Goal: Task Accomplishment & Management: Manage account settings

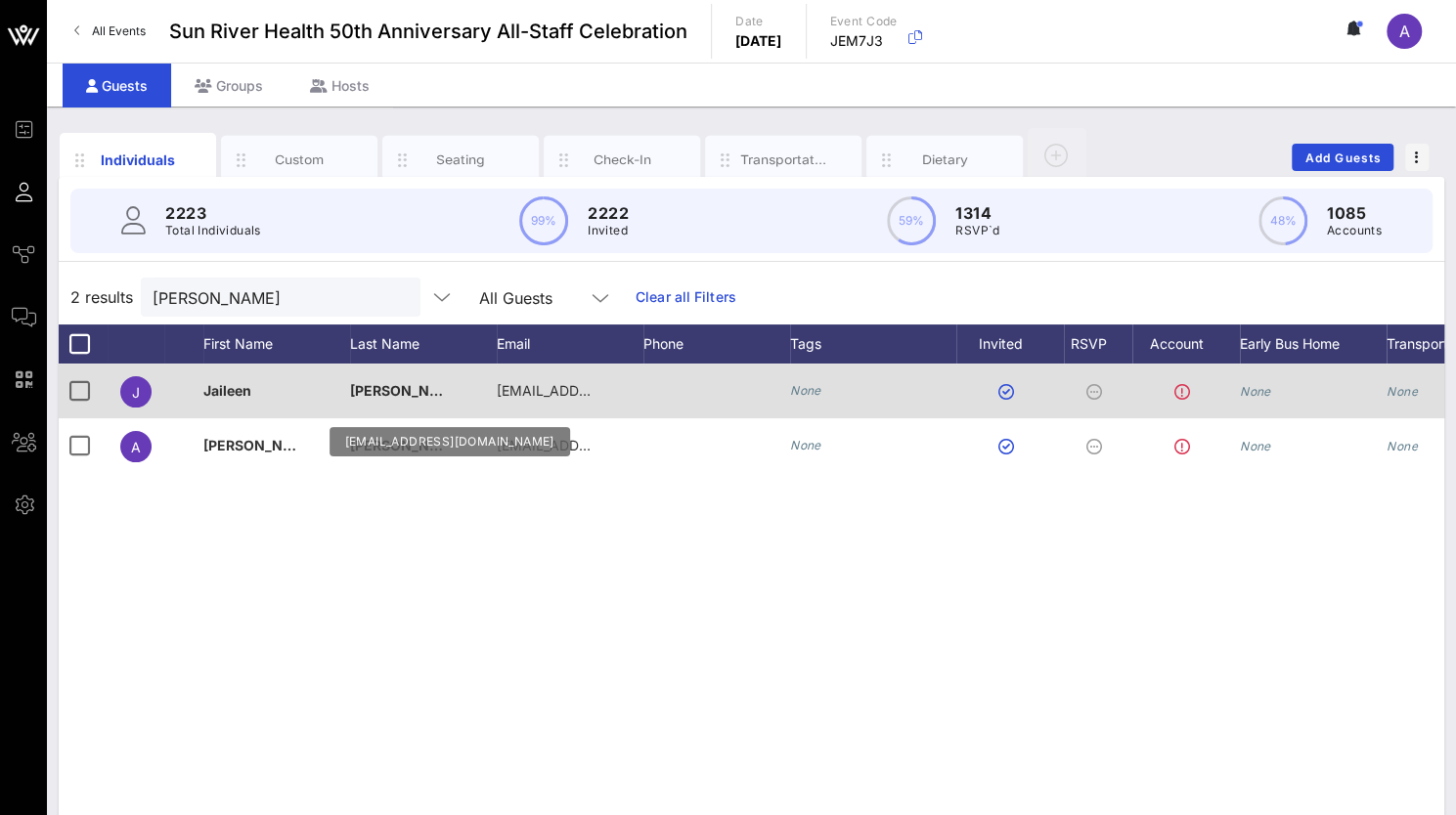
scroll to position [0, 138]
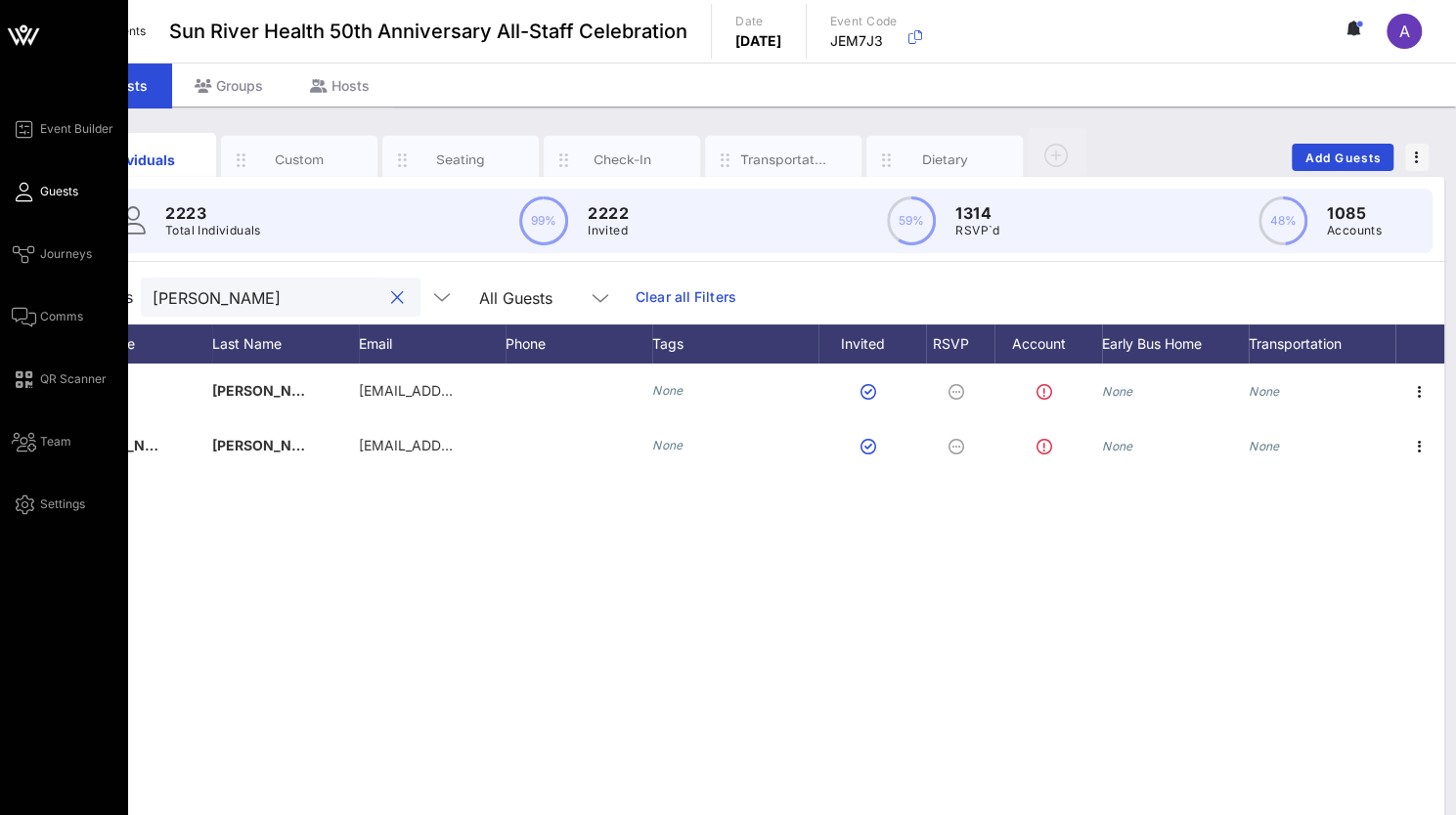
drag, startPoint x: 242, startPoint y: 291, endPoint x: 27, endPoint y: 284, distance: 215.1
click at [27, 284] on div "Event Builder Guests Journeys Comms QR Scanner Team Settings Sun River Health 5…" at bounding box center [728, 485] width 1456 height 970
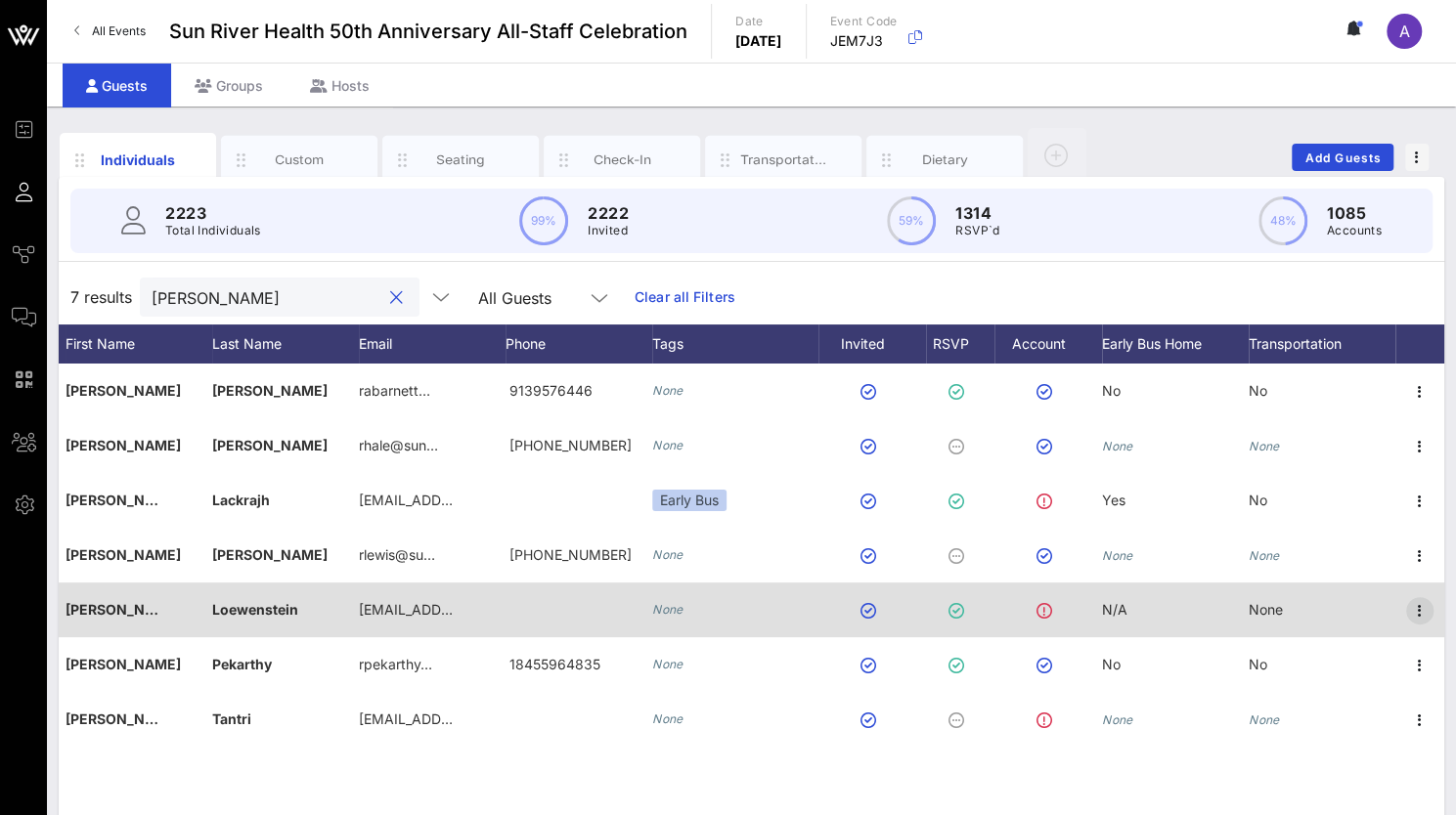
type input "[PERSON_NAME]"
click at [1428, 612] on icon "button" at bounding box center [1420, 611] width 24 height 24
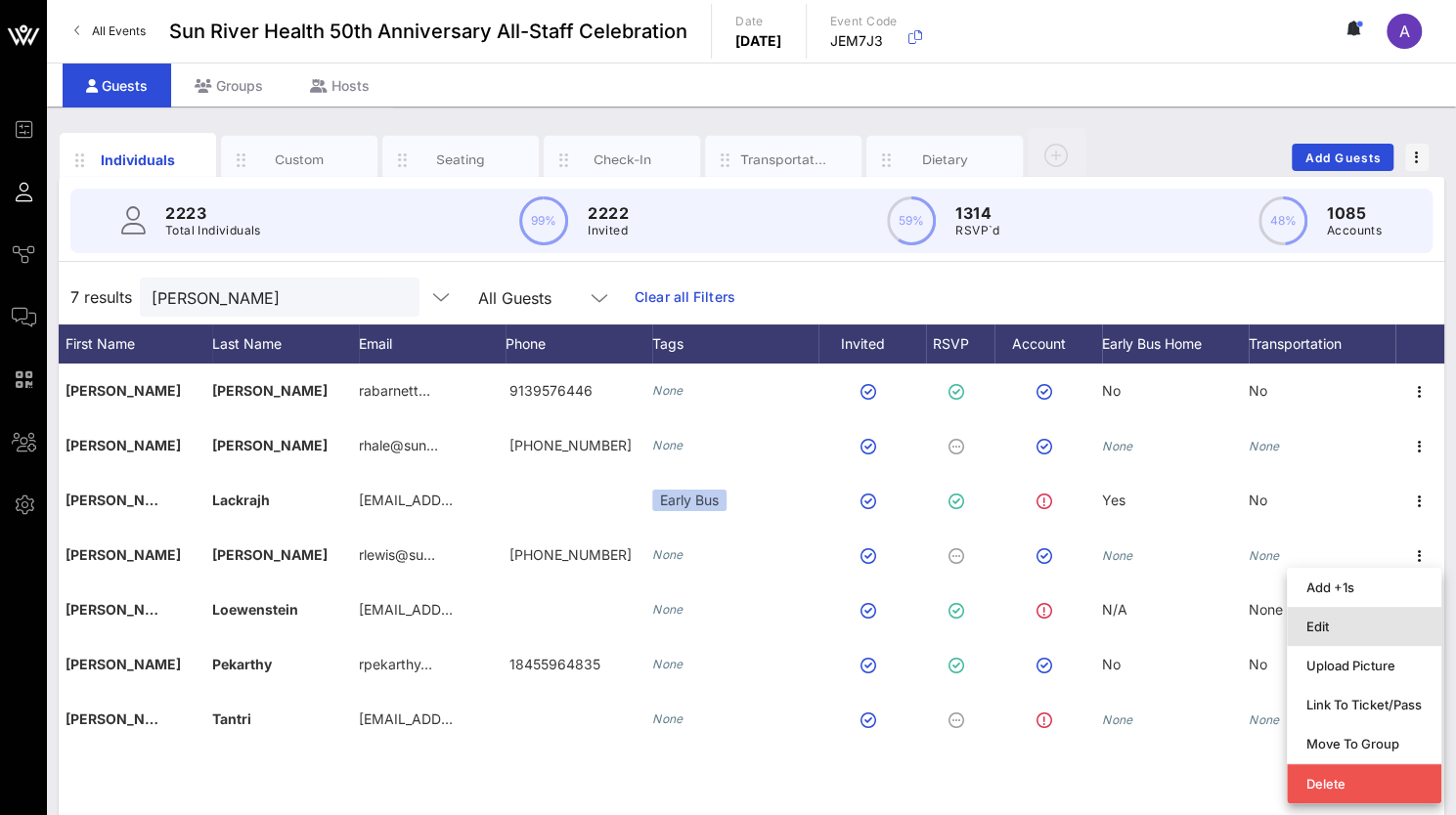
click at [1334, 628] on div "Edit" at bounding box center [1364, 627] width 115 height 16
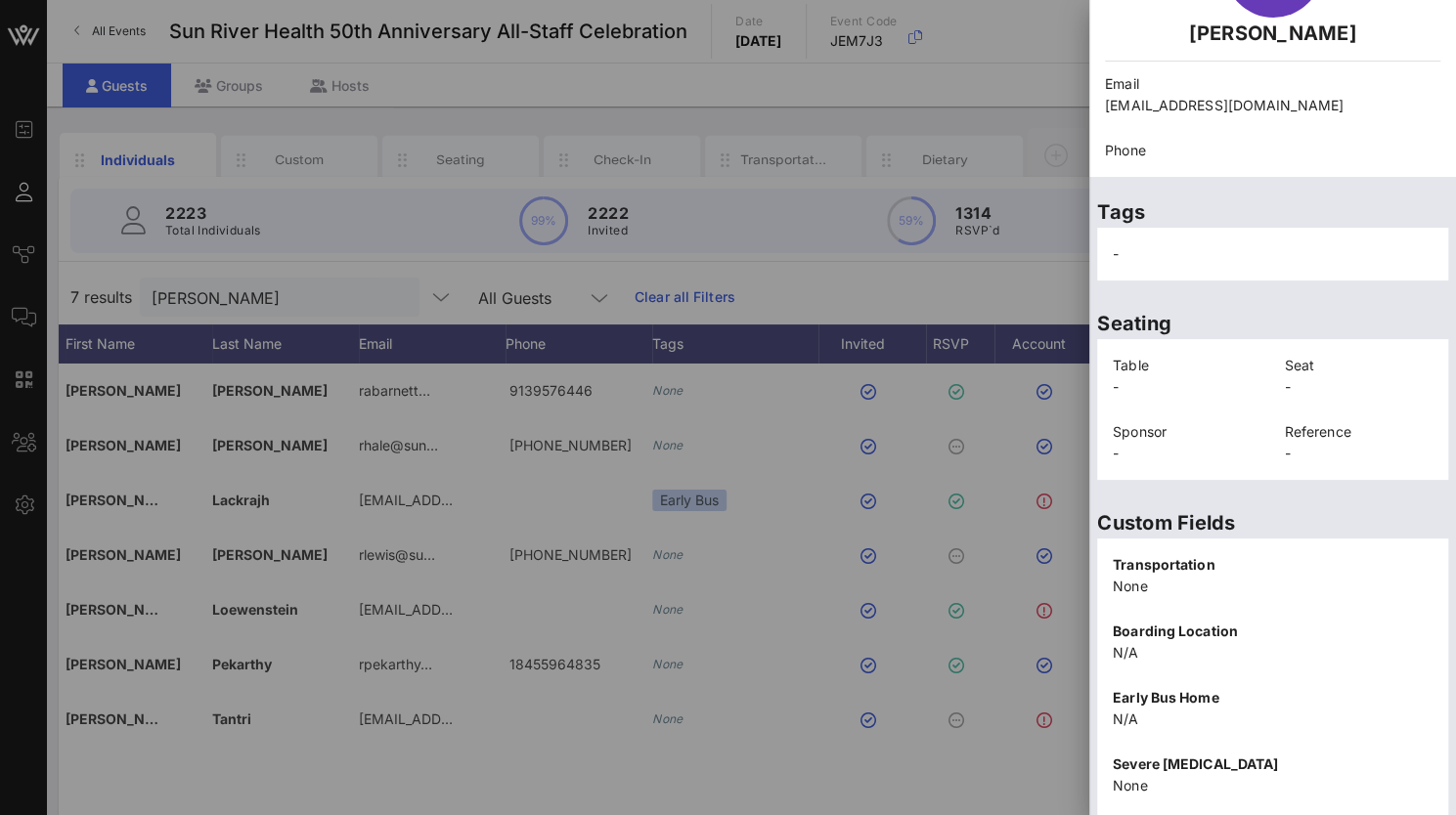
scroll to position [395, 0]
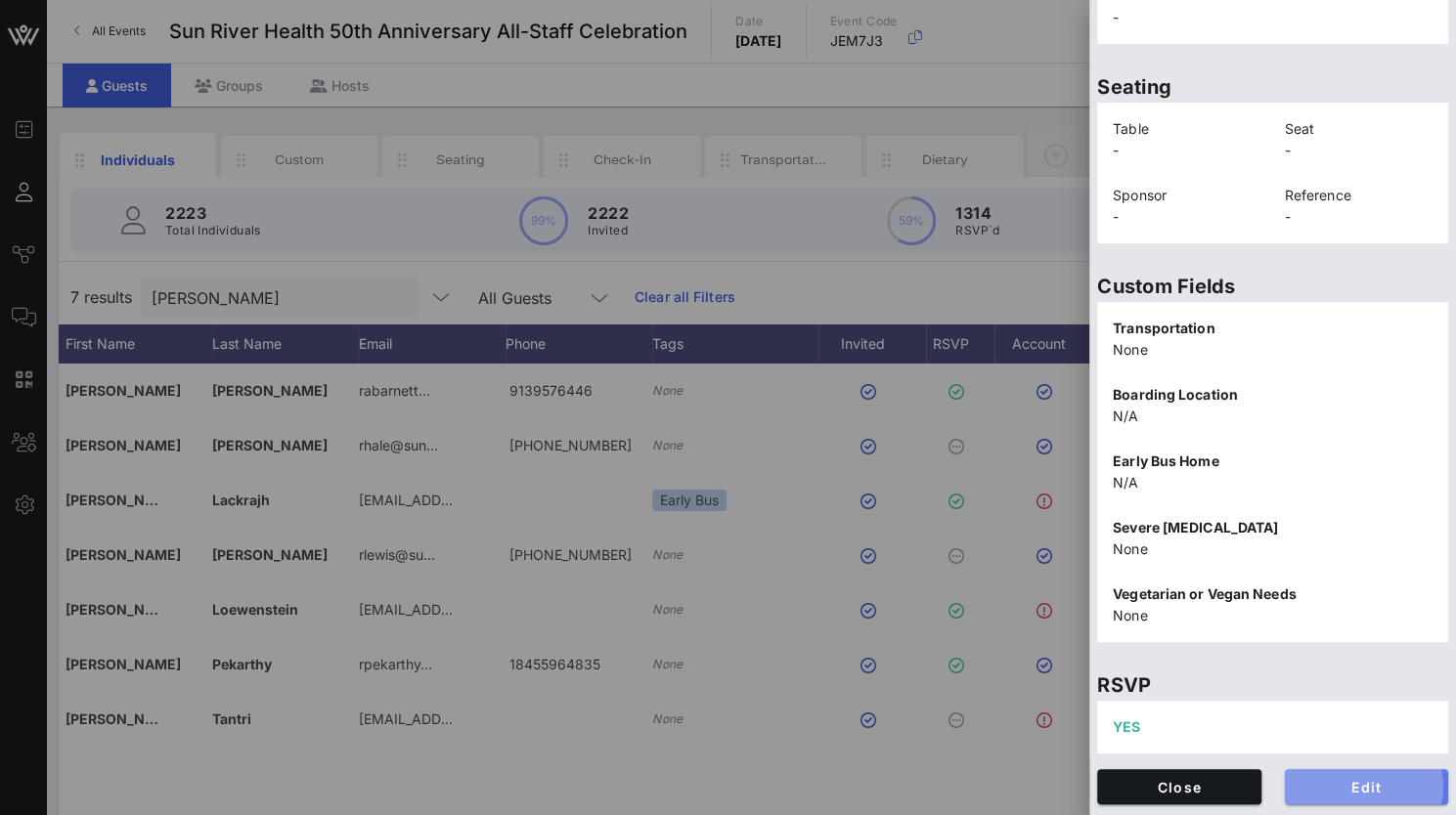
click at [1347, 781] on span "Edit" at bounding box center [1367, 787] width 133 height 17
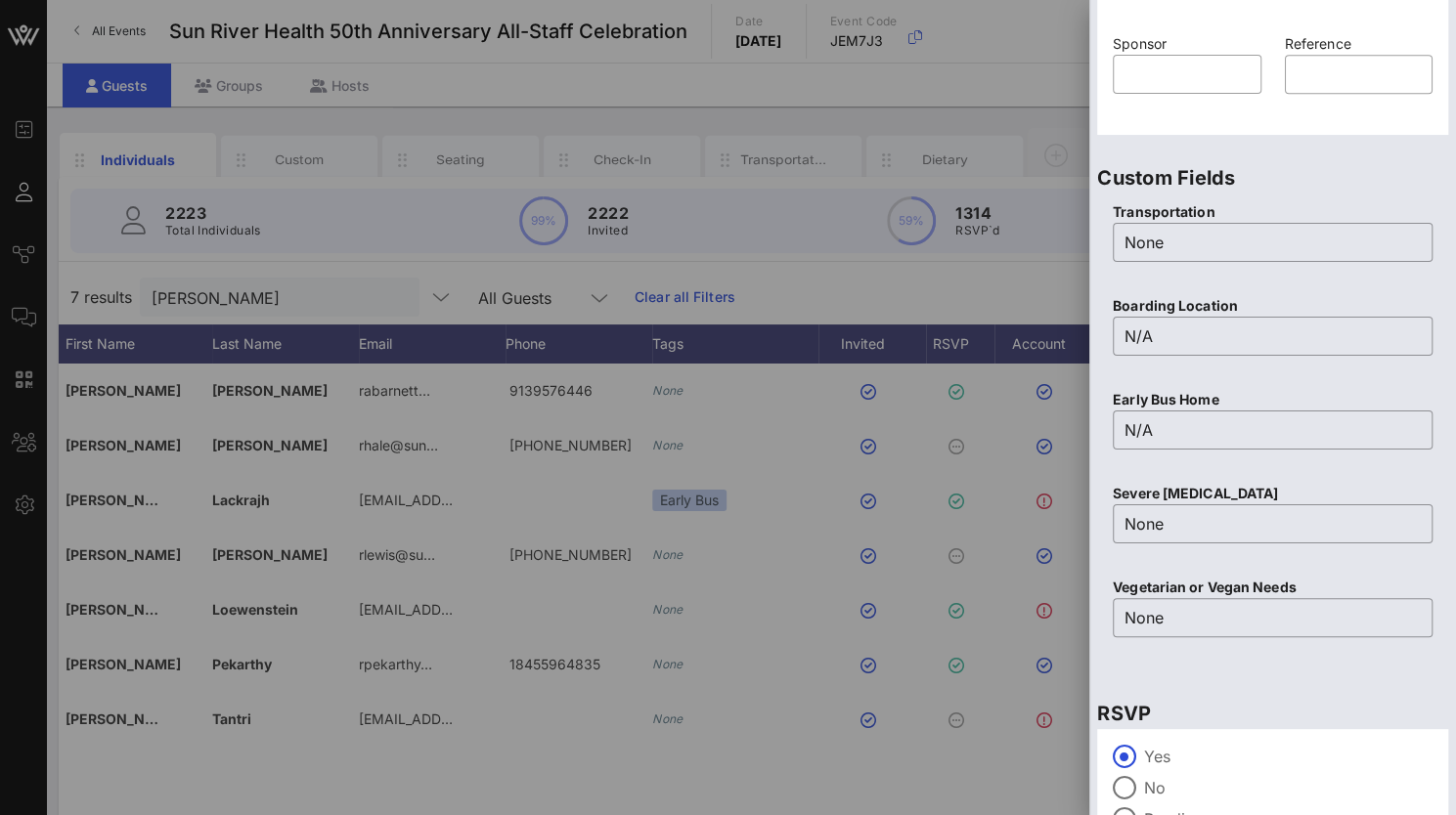
scroll to position [764, 0]
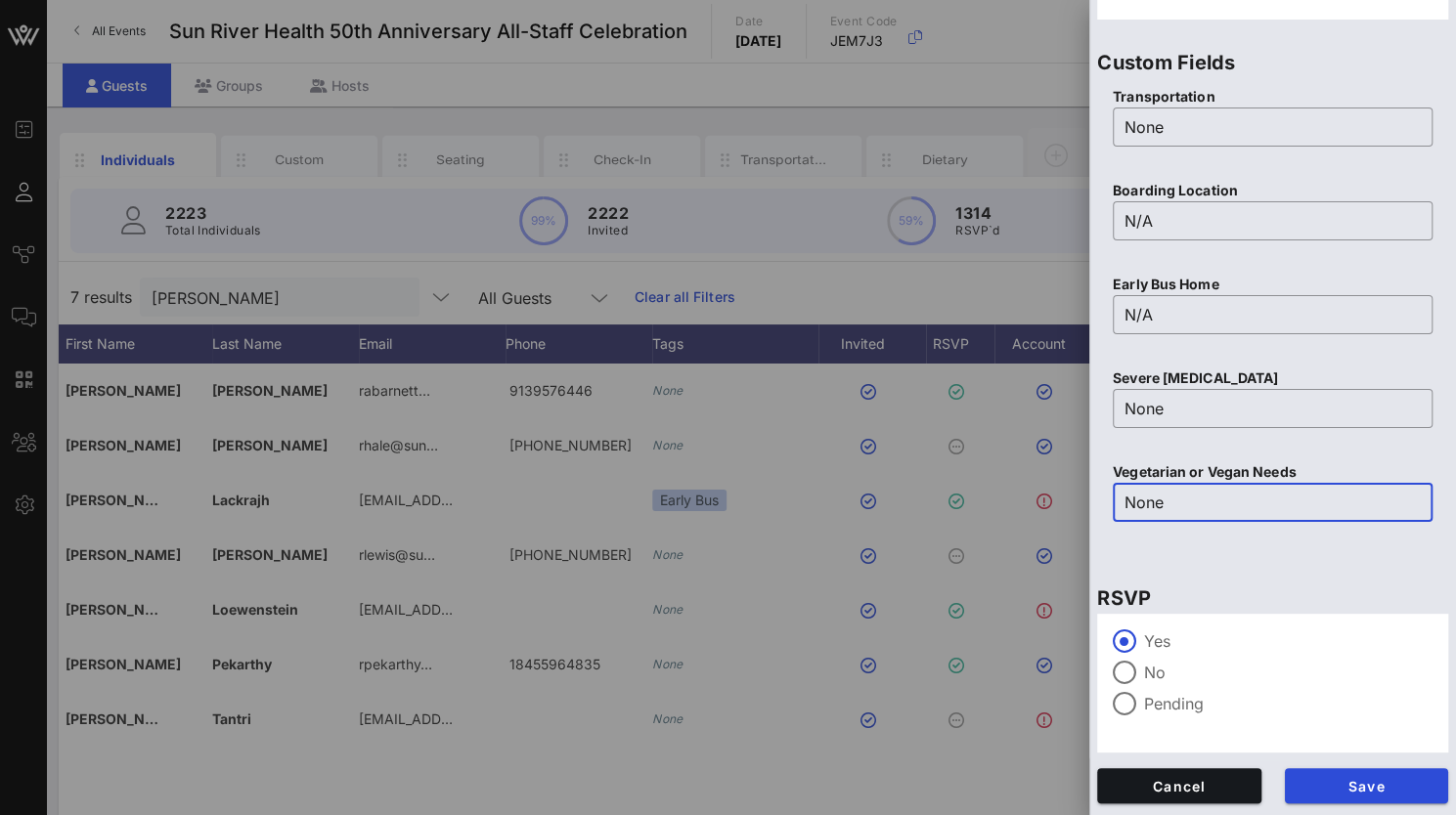
drag, startPoint x: 1188, startPoint y: 506, endPoint x: 1042, endPoint y: 509, distance: 146.0
click at [1042, 509] on div "Event Builder Guests Journeys Comms QR Scanner Team Settings Sun River Health 5…" at bounding box center [728, 485] width 1456 height 970
type input "Vegetarian"
click at [1374, 773] on button "Save" at bounding box center [1366, 785] width 164 height 35
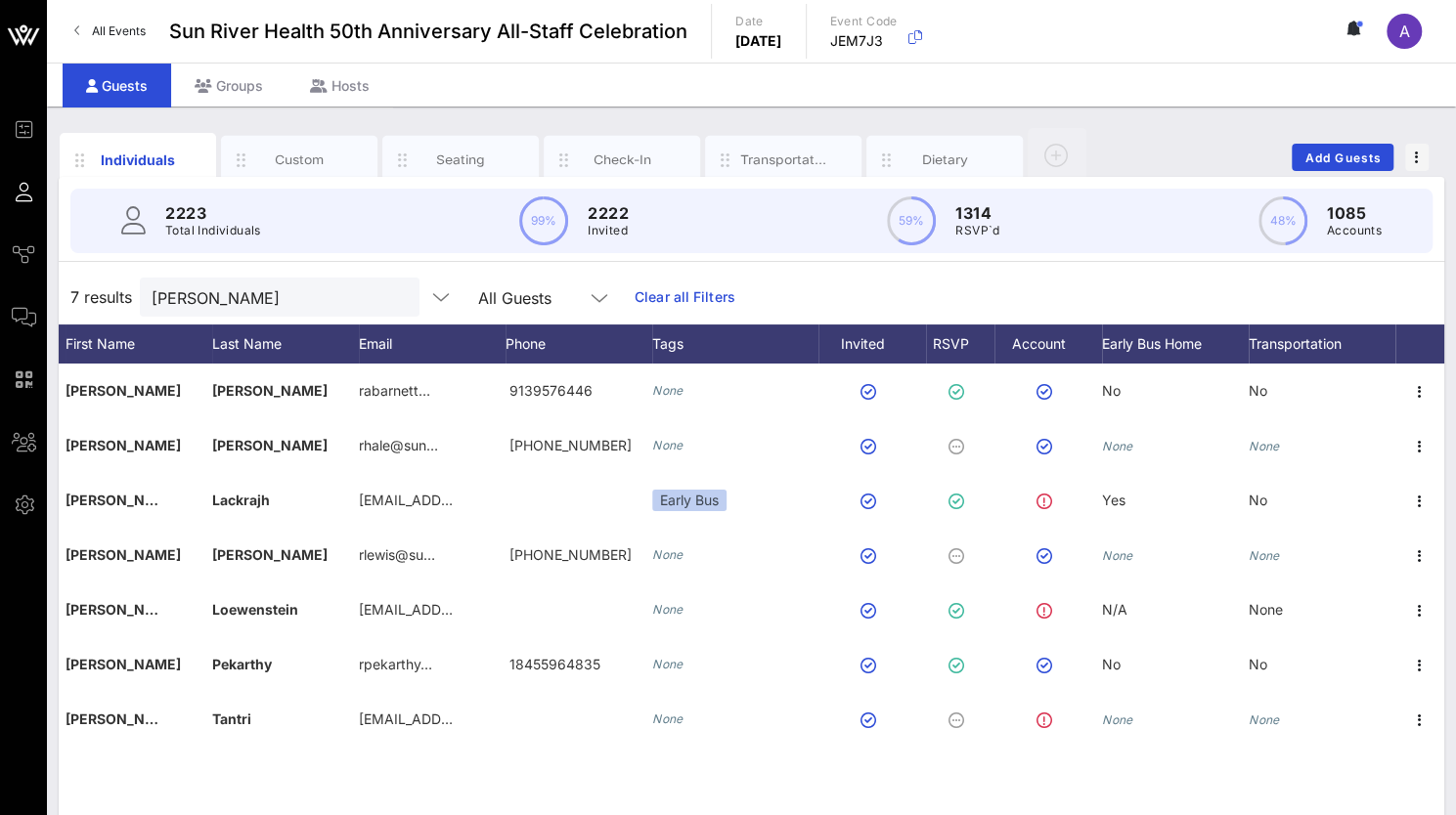
drag, startPoint x: 231, startPoint y: 308, endPoint x: 152, endPoint y: 300, distance: 79.4
click at [61, 308] on div "7 results [PERSON_NAME] All Guests Clear all Filters" at bounding box center [751, 297] width 1385 height 55
drag, startPoint x: 215, startPoint y: 295, endPoint x: 125, endPoint y: 286, distance: 90.4
click at [125, 286] on div "7 results [PERSON_NAME] All Guests Clear all Filters" at bounding box center [751, 297] width 1385 height 55
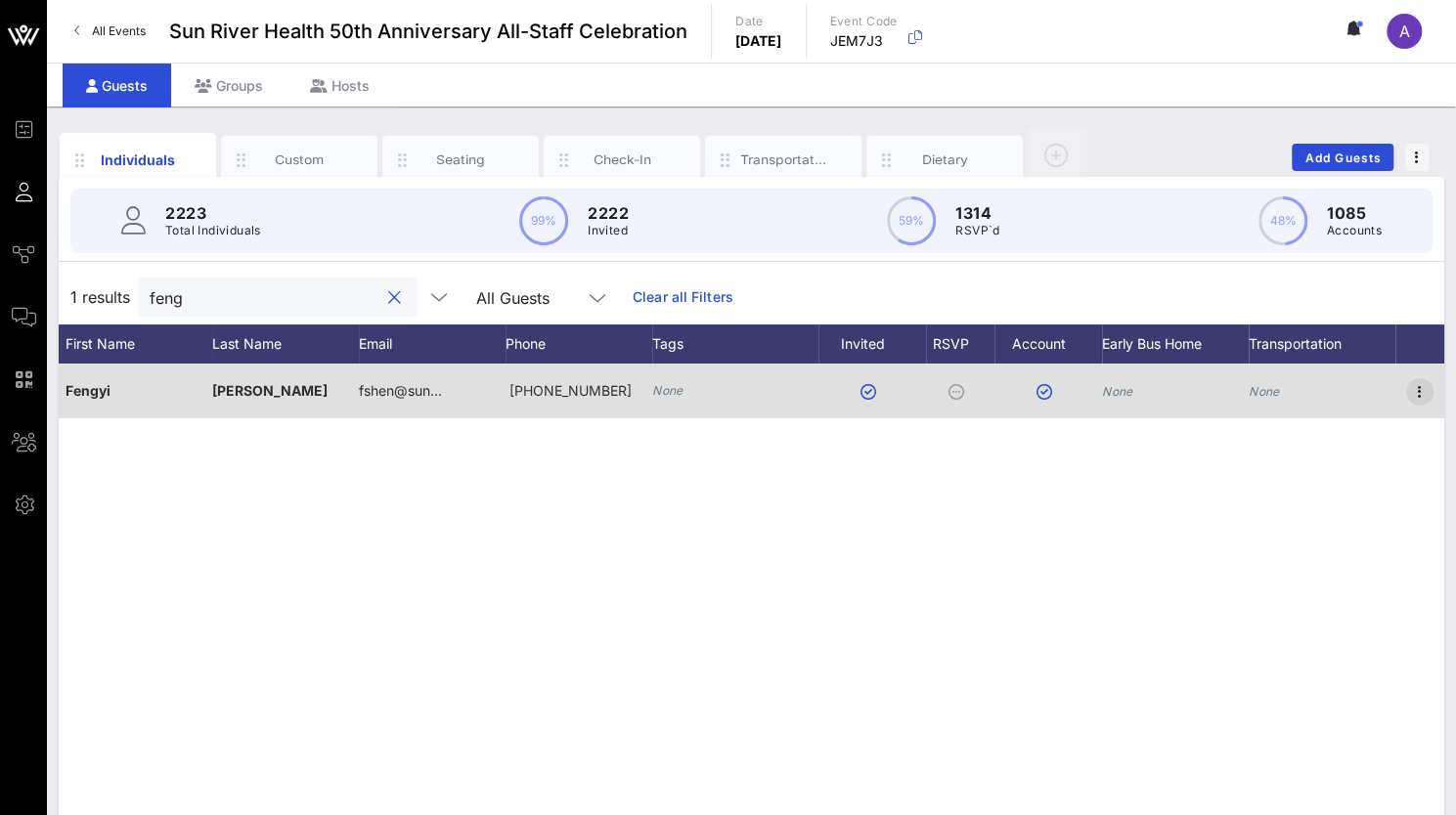
type input "feng"
click at [1418, 386] on icon "button" at bounding box center [1420, 392] width 24 height 24
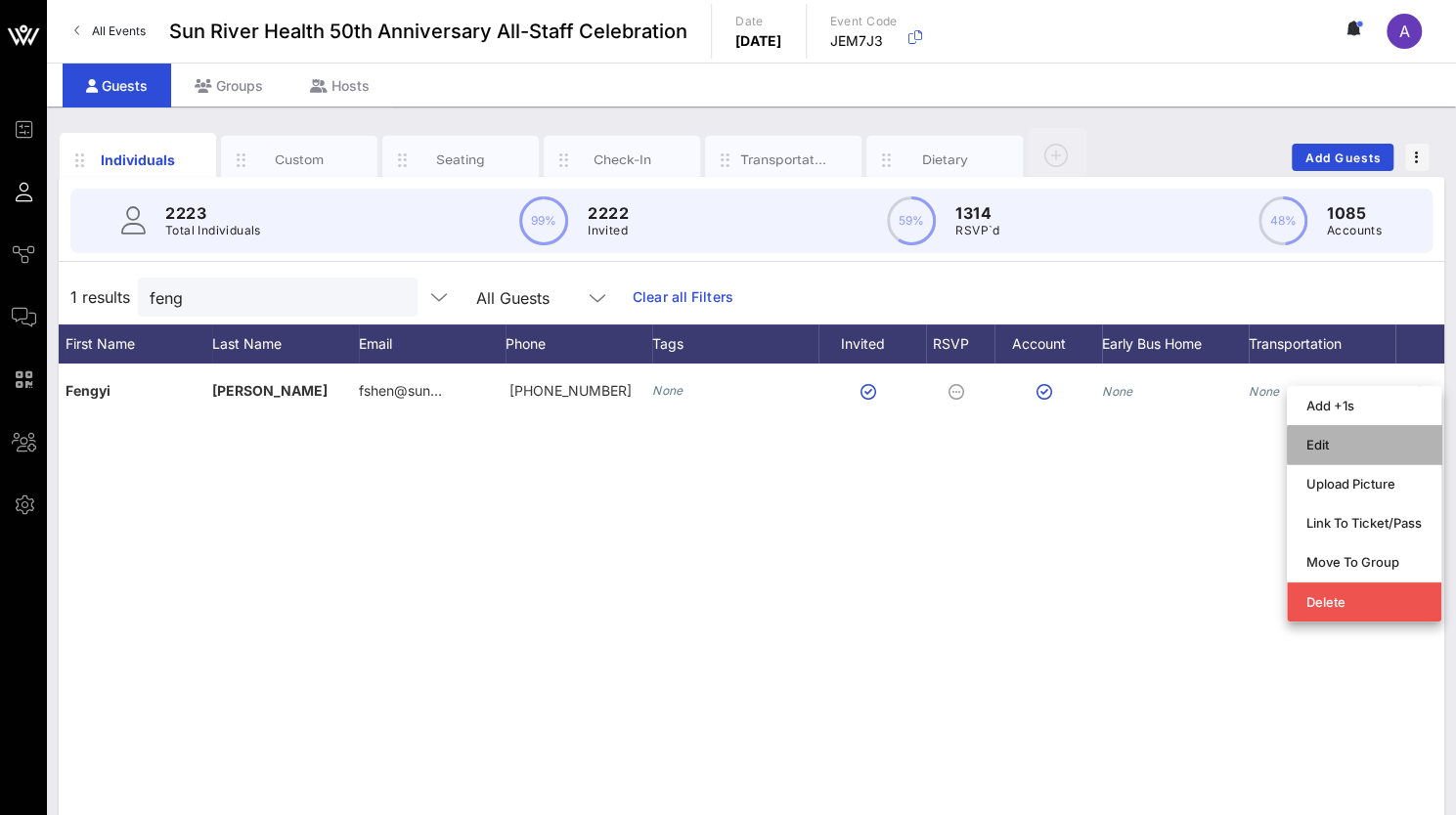
click at [1330, 448] on div "Edit" at bounding box center [1364, 445] width 115 height 16
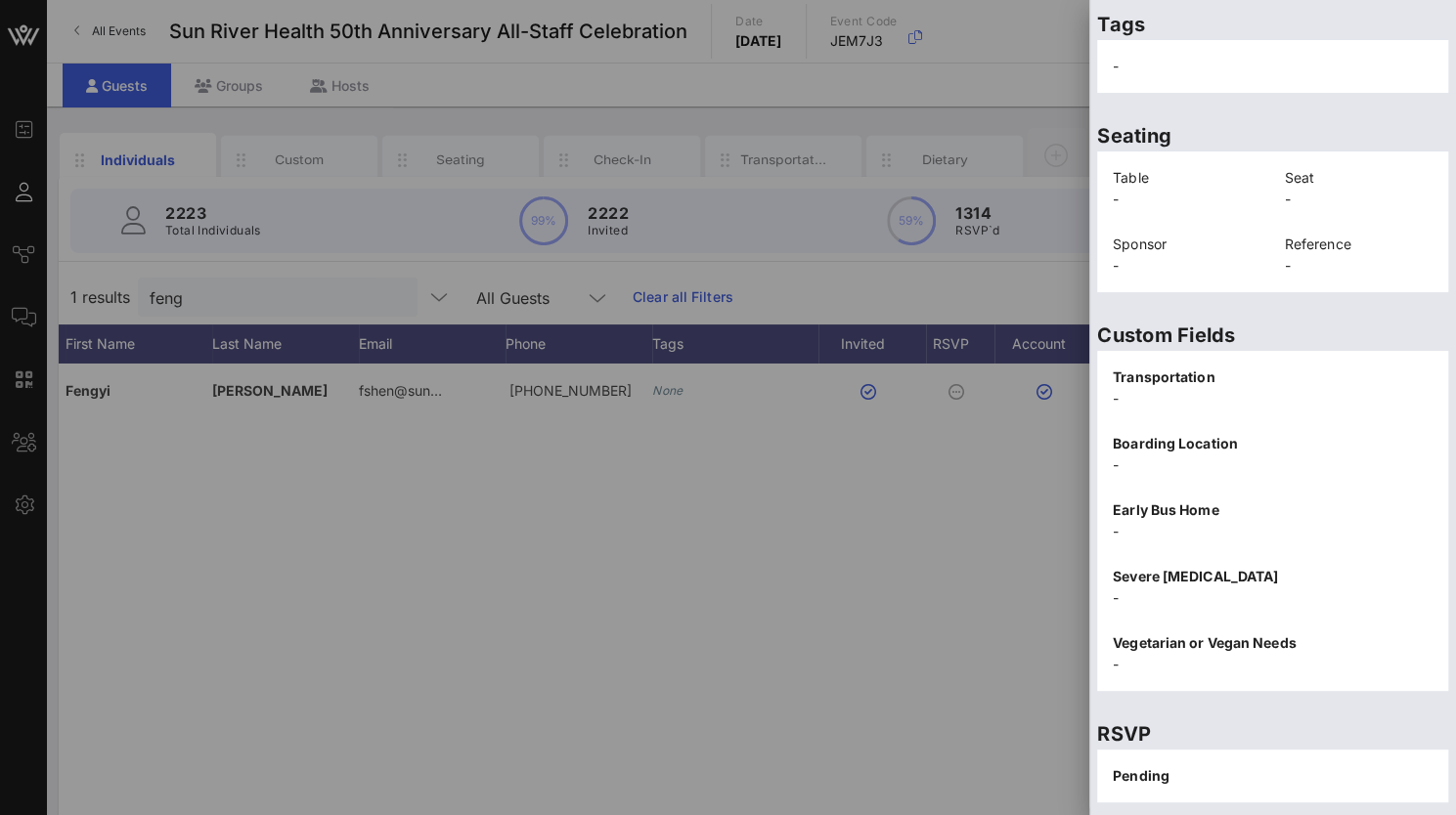
scroll to position [417, 0]
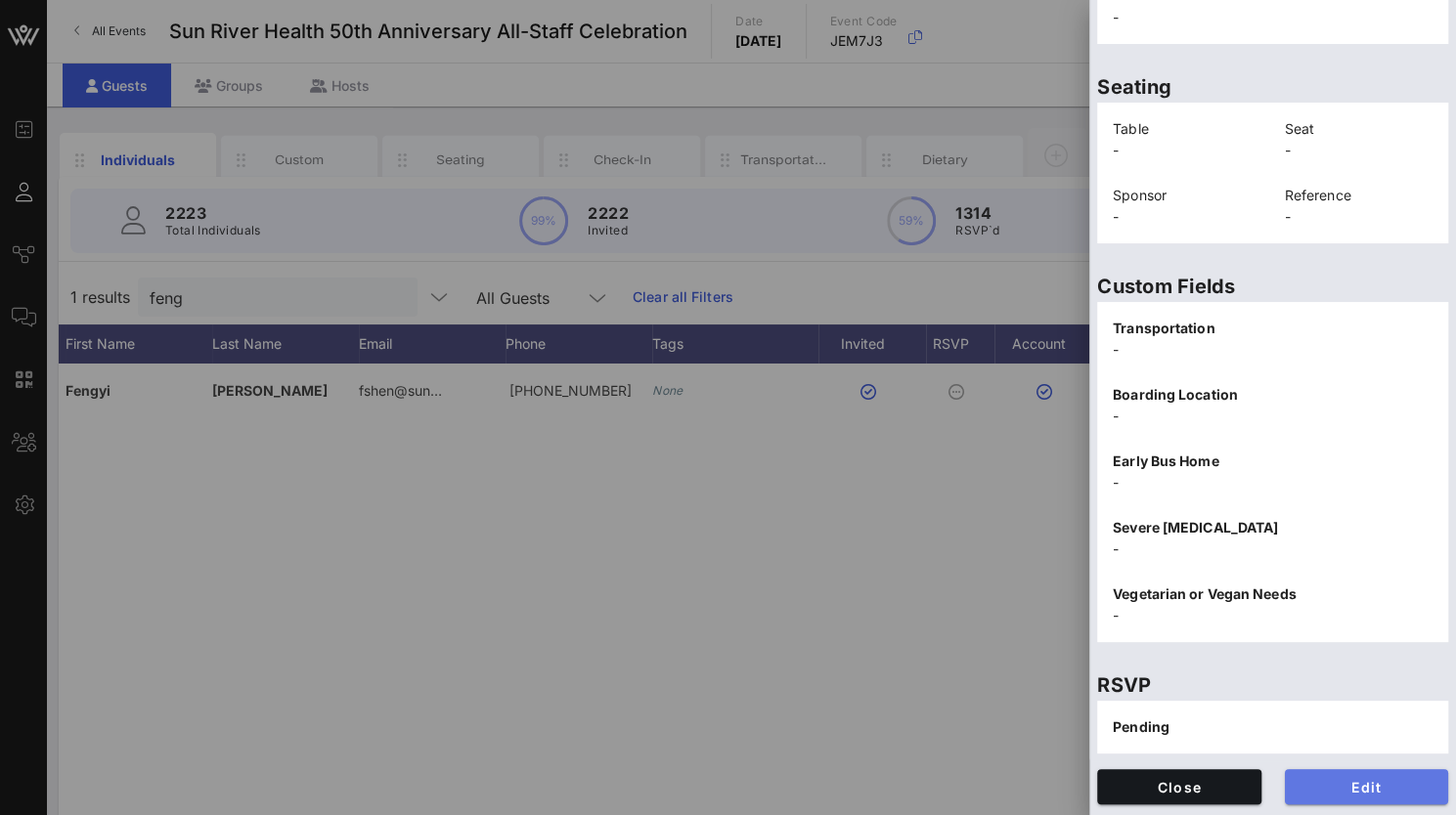
click at [1342, 781] on span "Edit" at bounding box center [1367, 787] width 133 height 17
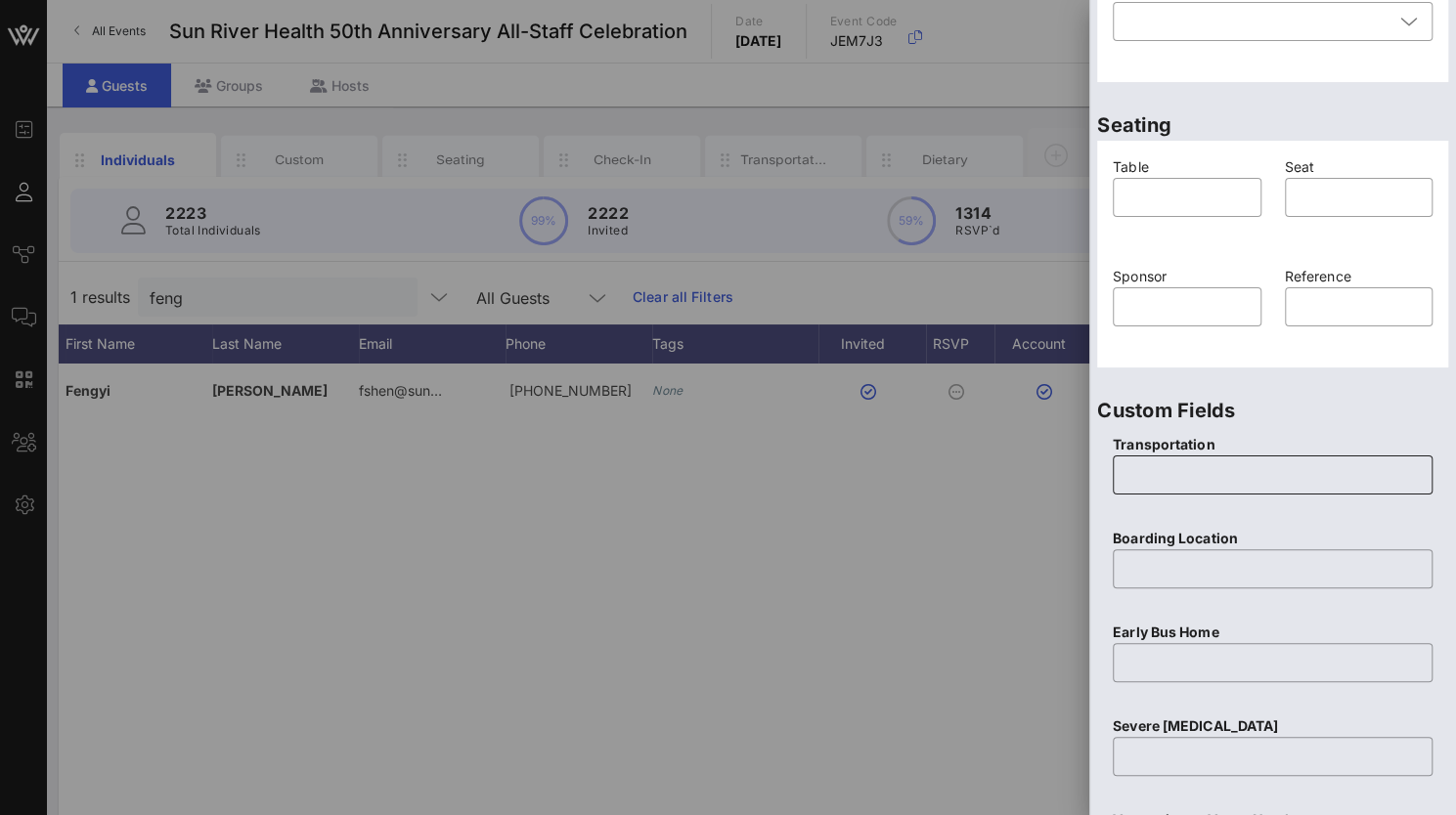
click at [1210, 467] on input "text" at bounding box center [1273, 475] width 297 height 31
type input "None"
click at [1161, 564] on input "text" at bounding box center [1273, 568] width 297 height 31
type input "N/A"
click at [1197, 651] on input "text" at bounding box center [1273, 662] width 297 height 31
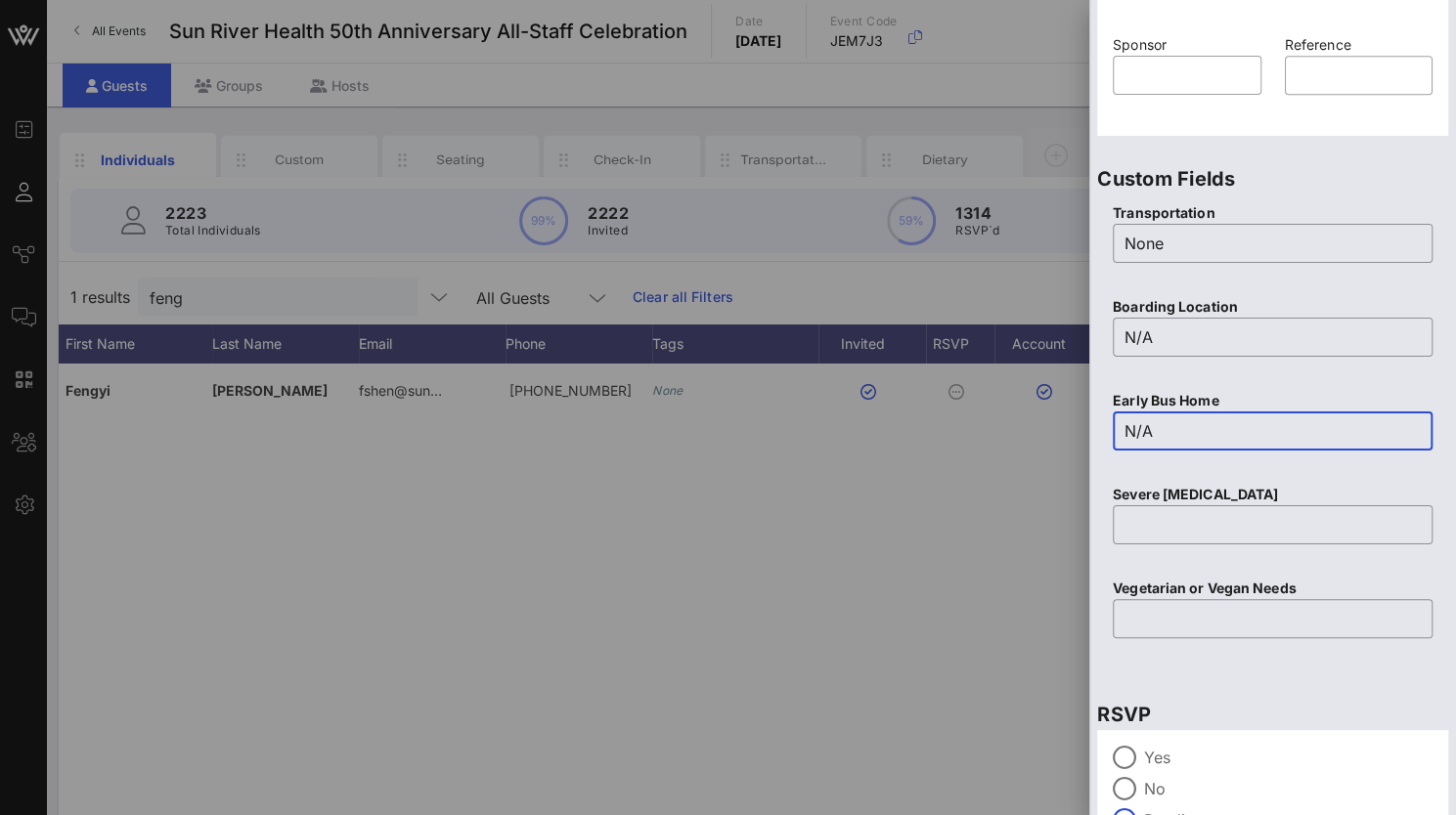
scroll to position [764, 0]
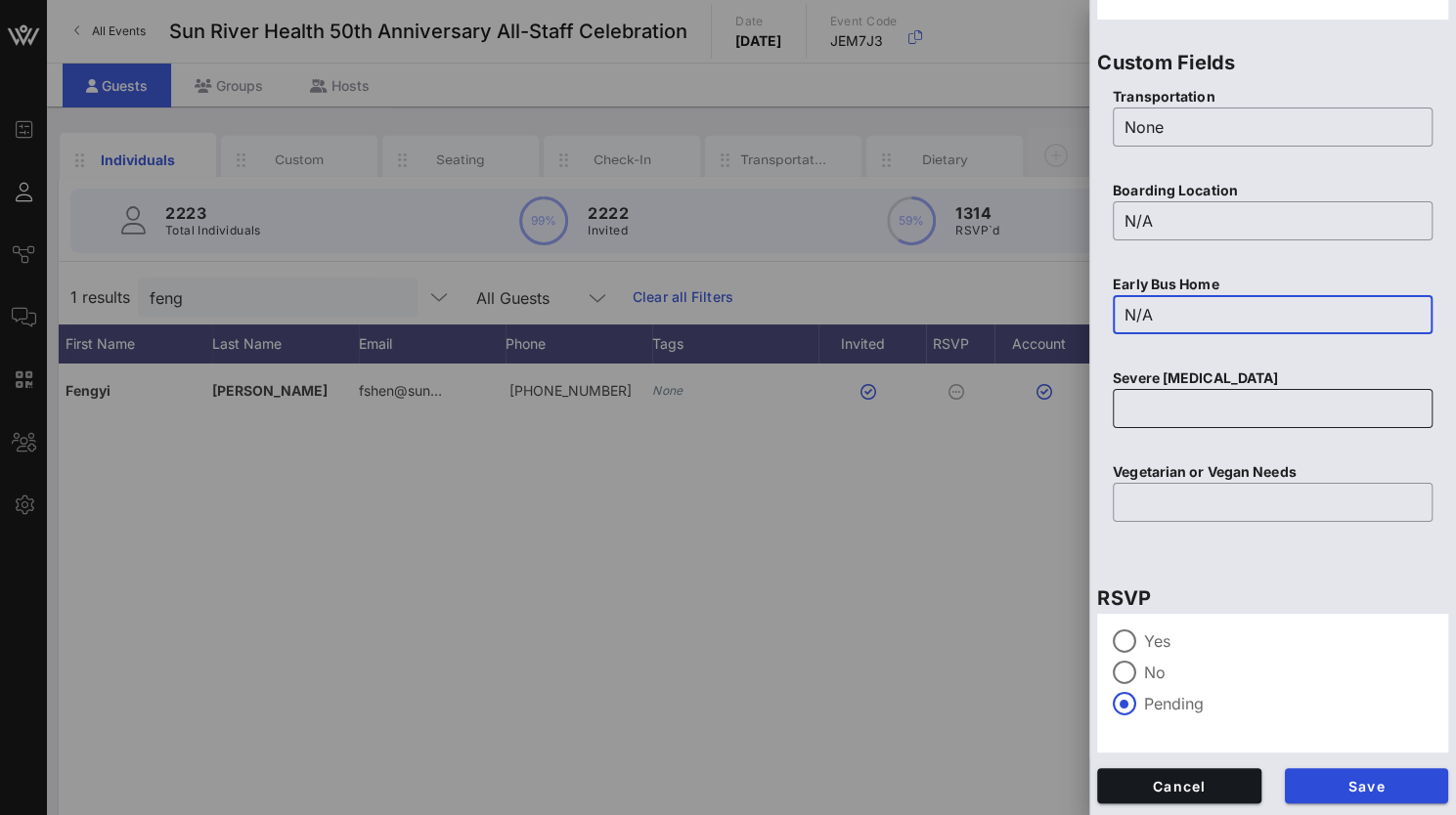
type input "N/A"
click at [1206, 420] on input "text" at bounding box center [1273, 408] width 297 height 31
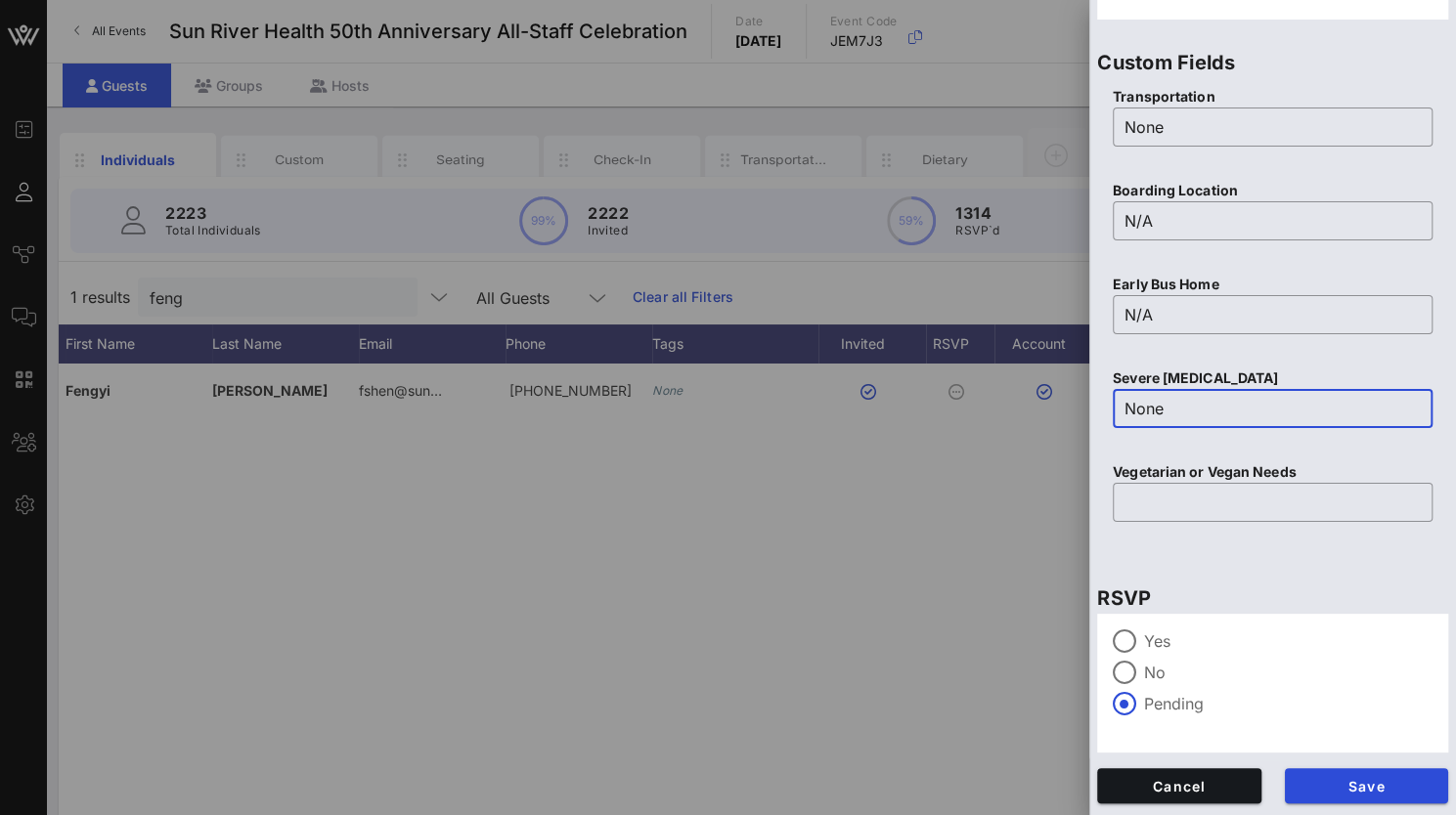
type input "None"
click at [1129, 480] on p "Vegetarian or Vegan Needs" at bounding box center [1272, 473] width 319 height 22
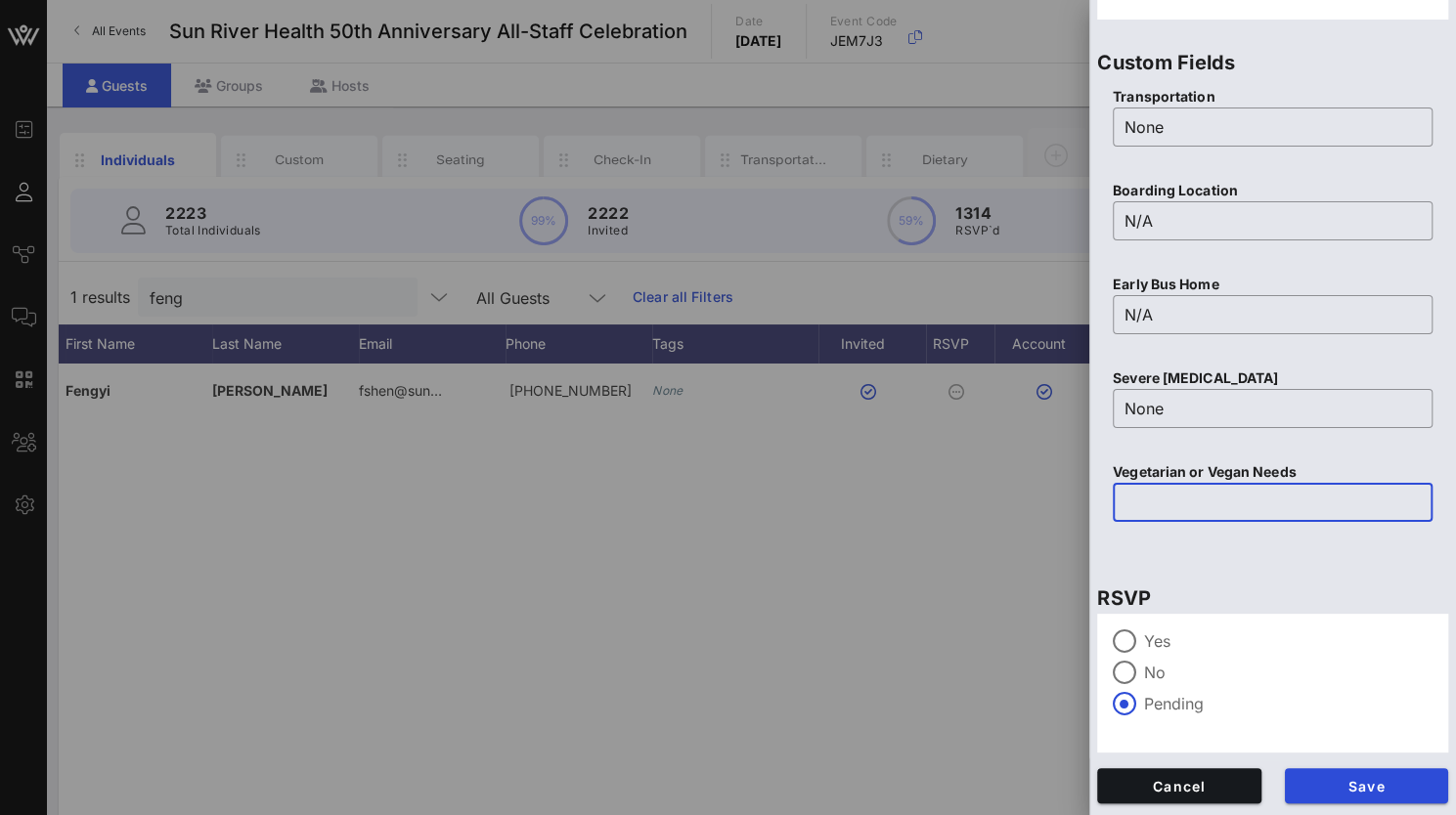
click at [1181, 507] on input "text" at bounding box center [1273, 502] width 297 height 31
type input "N/A"
drag, startPoint x: 1139, startPoint y: 642, endPoint x: 1159, endPoint y: 655, distance: 23.9
click at [1142, 644] on div at bounding box center [1124, 641] width 33 height 33
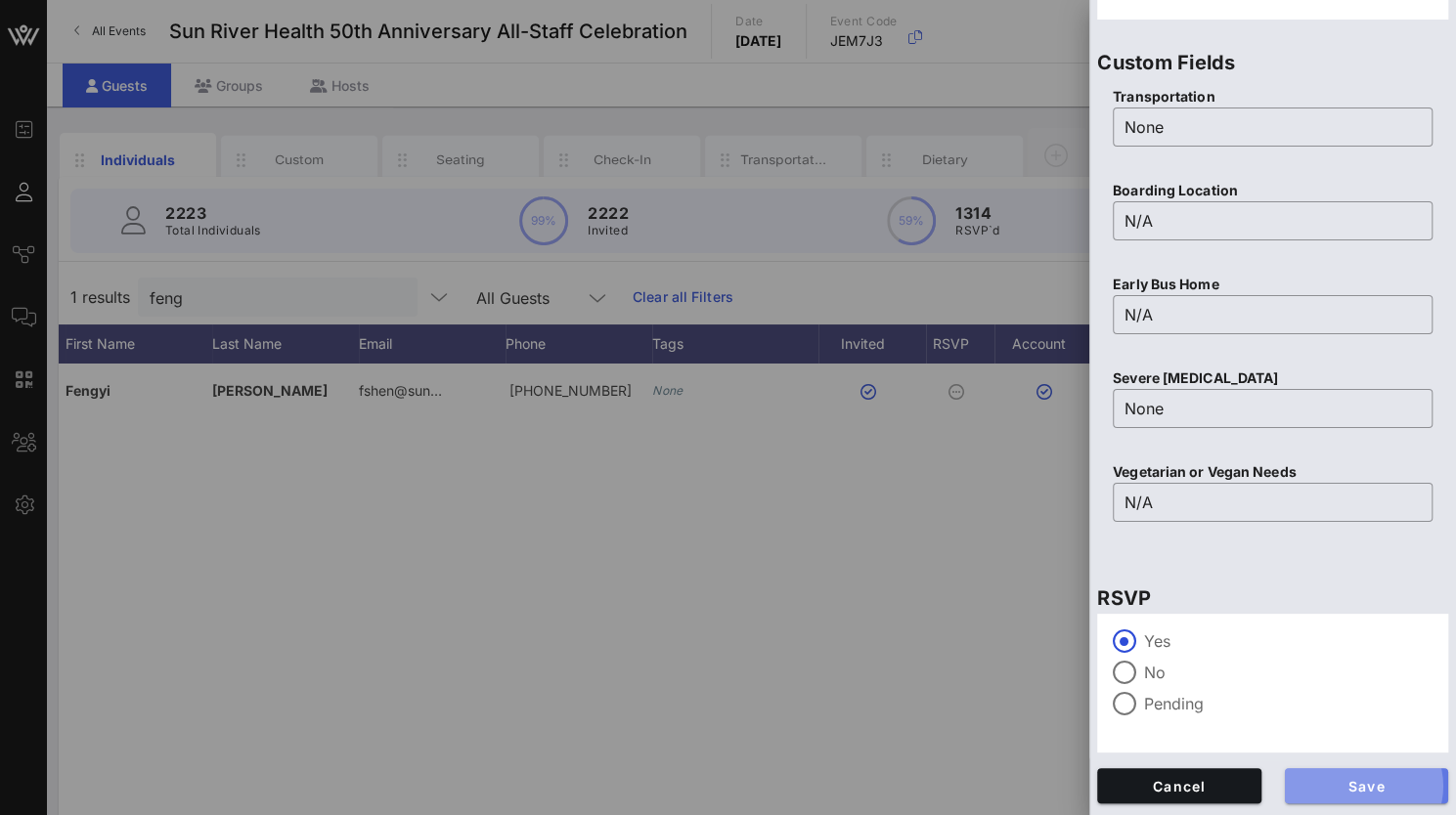
click at [1335, 786] on span "Save" at bounding box center [1367, 786] width 133 height 17
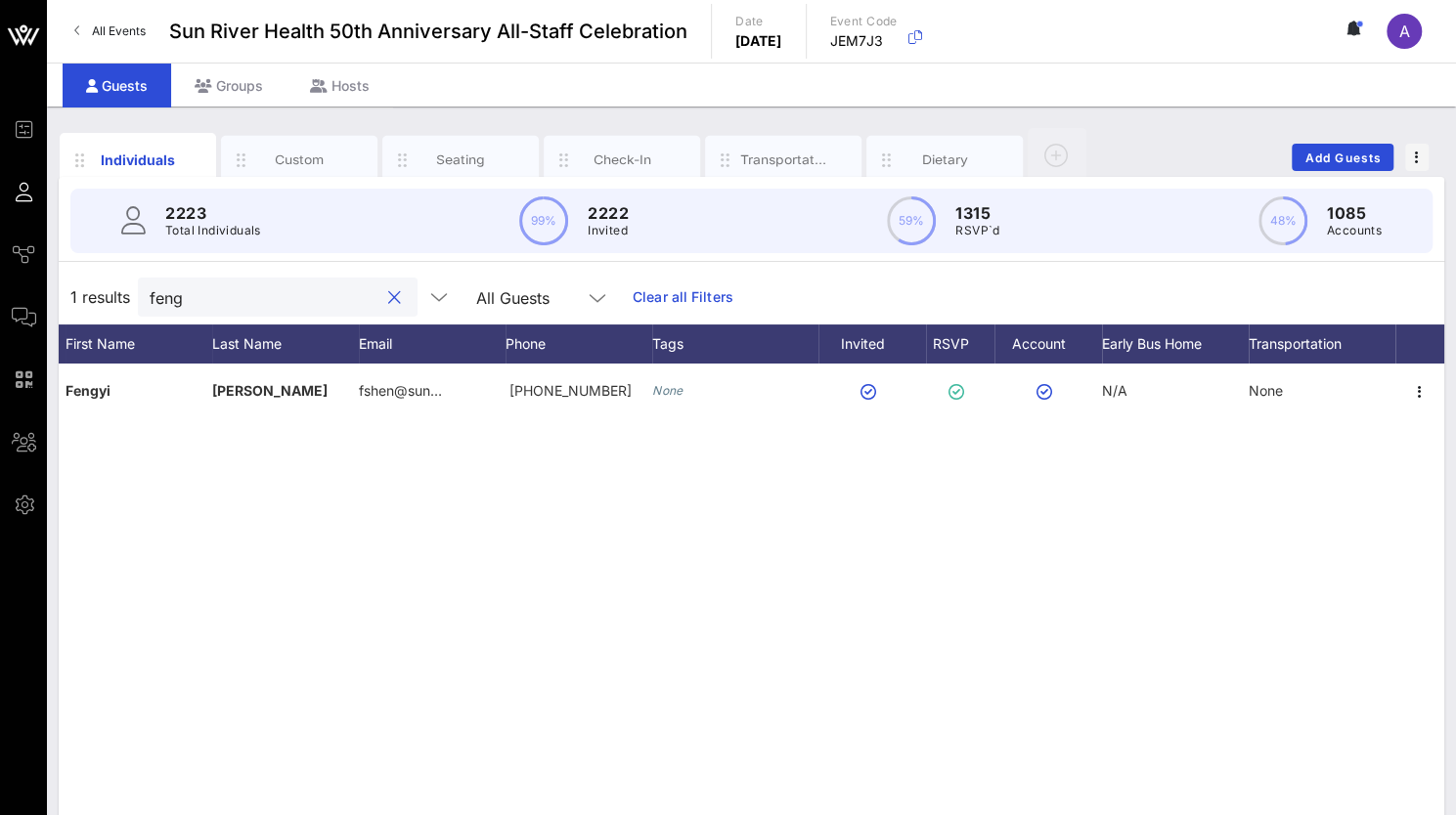
drag, startPoint x: 215, startPoint y: 289, endPoint x: 59, endPoint y: 297, distance: 156.2
click at [59, 297] on div "1 results [PERSON_NAME] All Guests Clear all Filters" at bounding box center [751, 297] width 1385 height 55
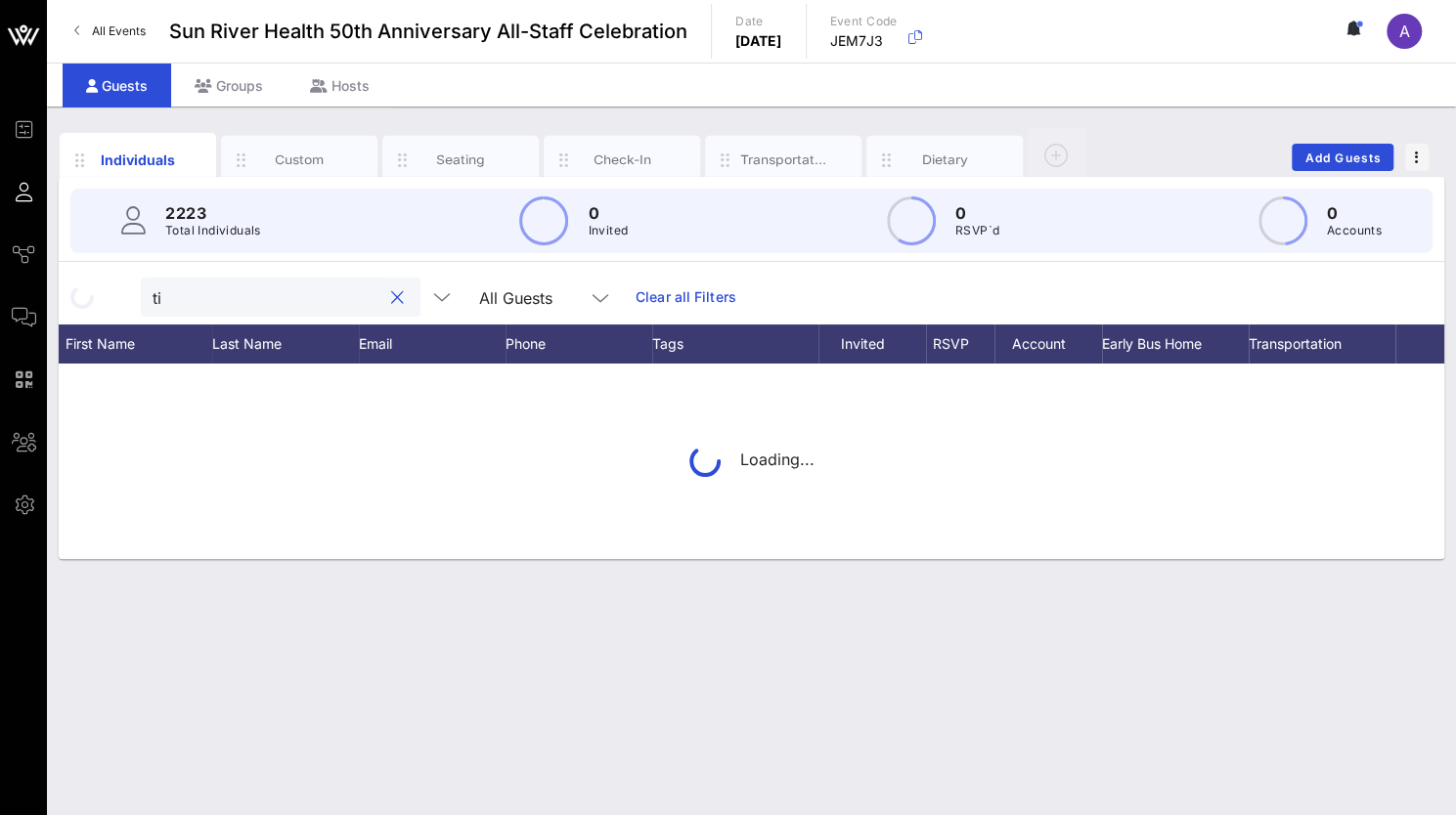
type input "t"
type input "k"
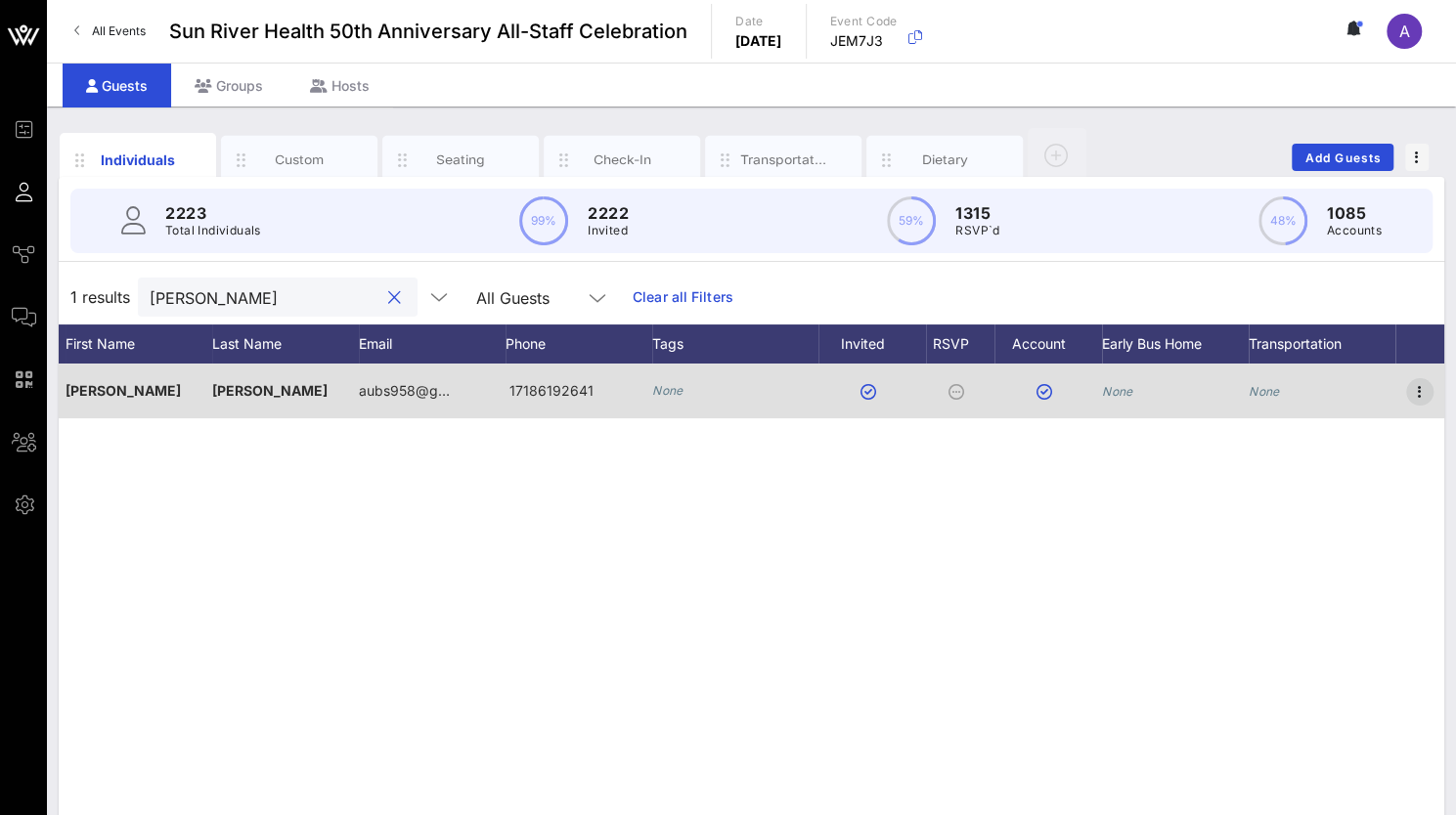
type input "[PERSON_NAME]"
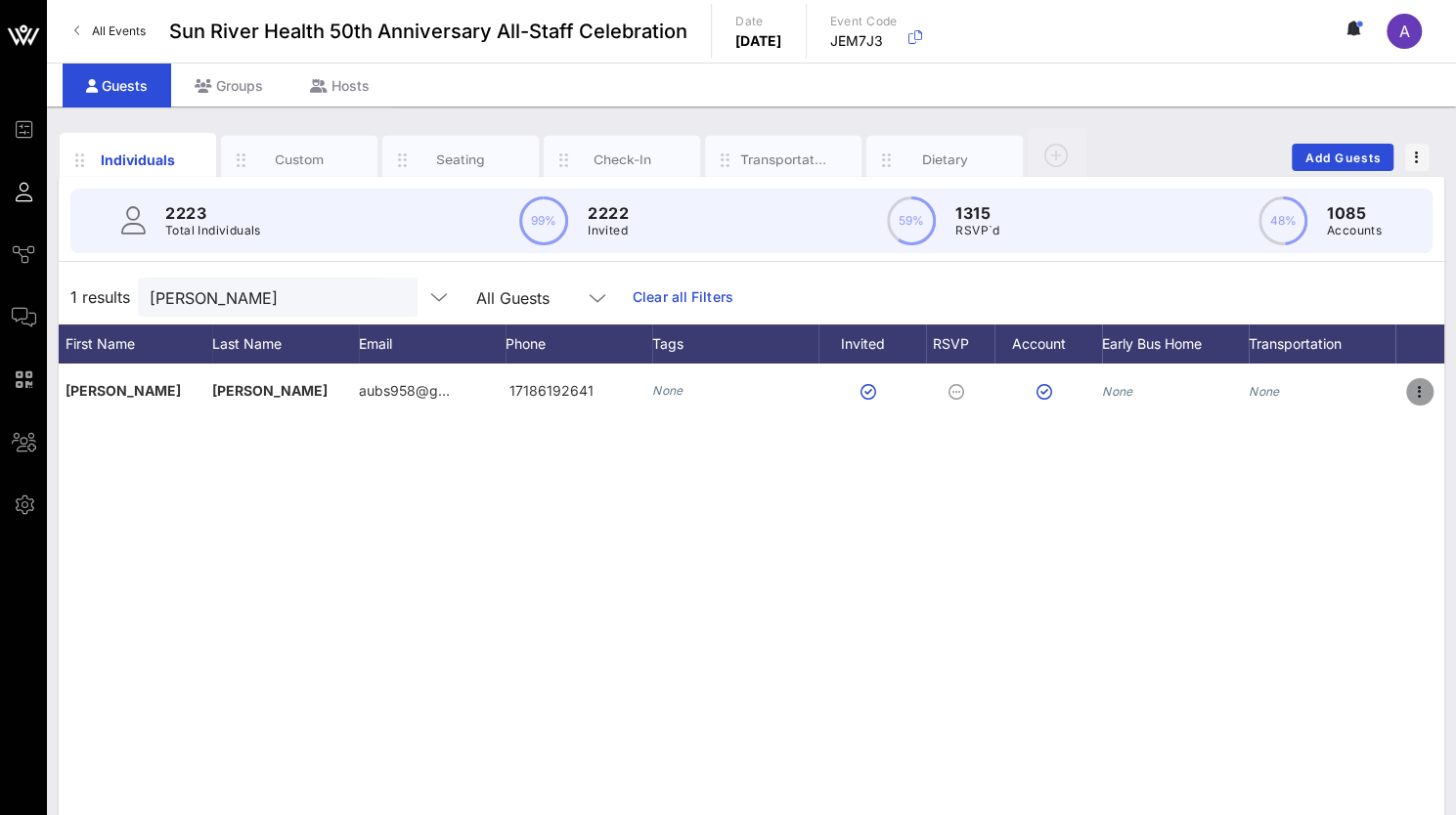
drag, startPoint x: 1412, startPoint y: 396, endPoint x: 1226, endPoint y: 780, distance: 426.7
click at [1413, 396] on icon "button" at bounding box center [1420, 392] width 24 height 24
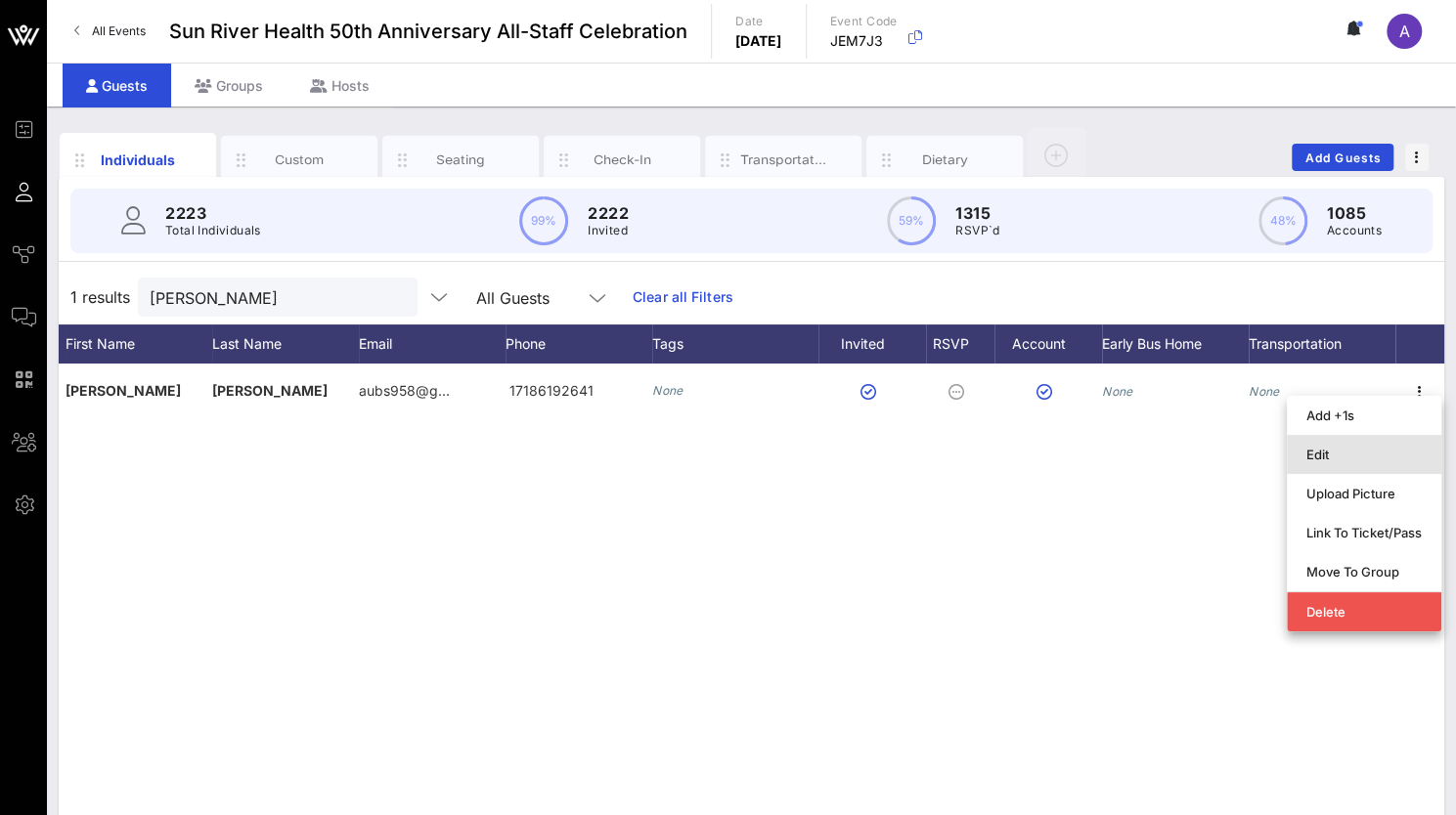
click at [1319, 445] on div "Edit" at bounding box center [1364, 454] width 115 height 31
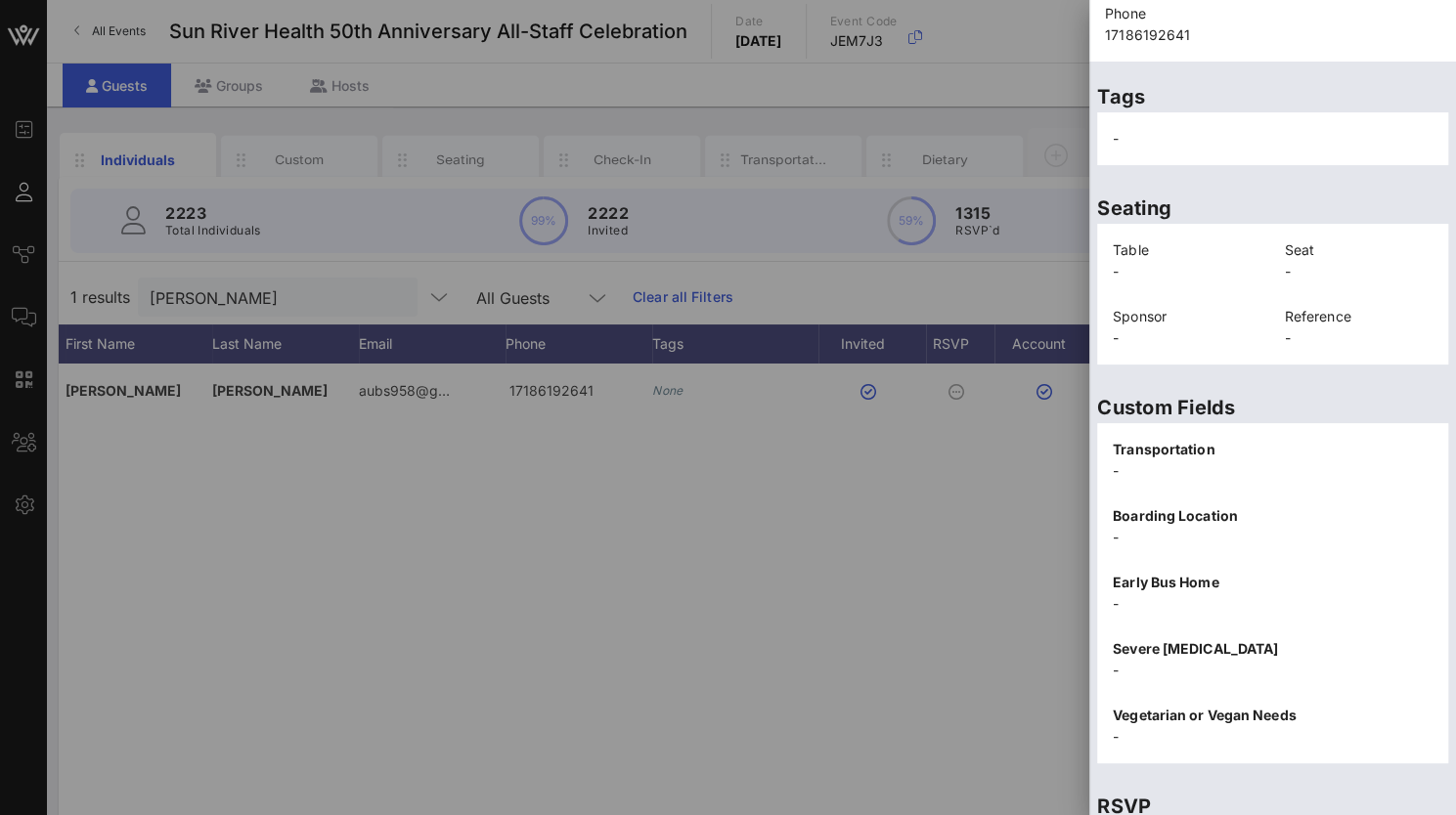
scroll to position [417, 0]
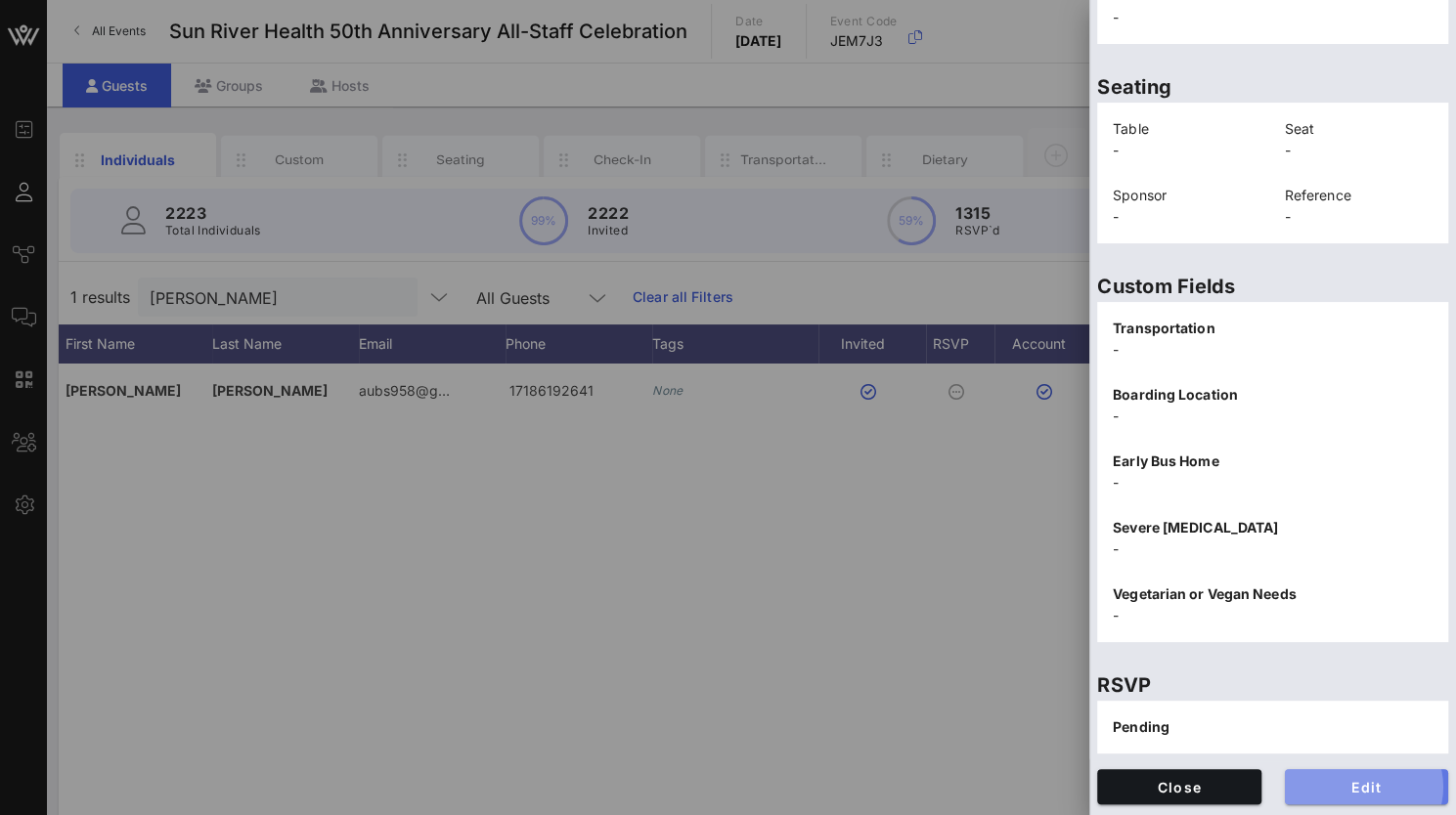
click at [1346, 798] on button "Edit" at bounding box center [1366, 786] width 164 height 35
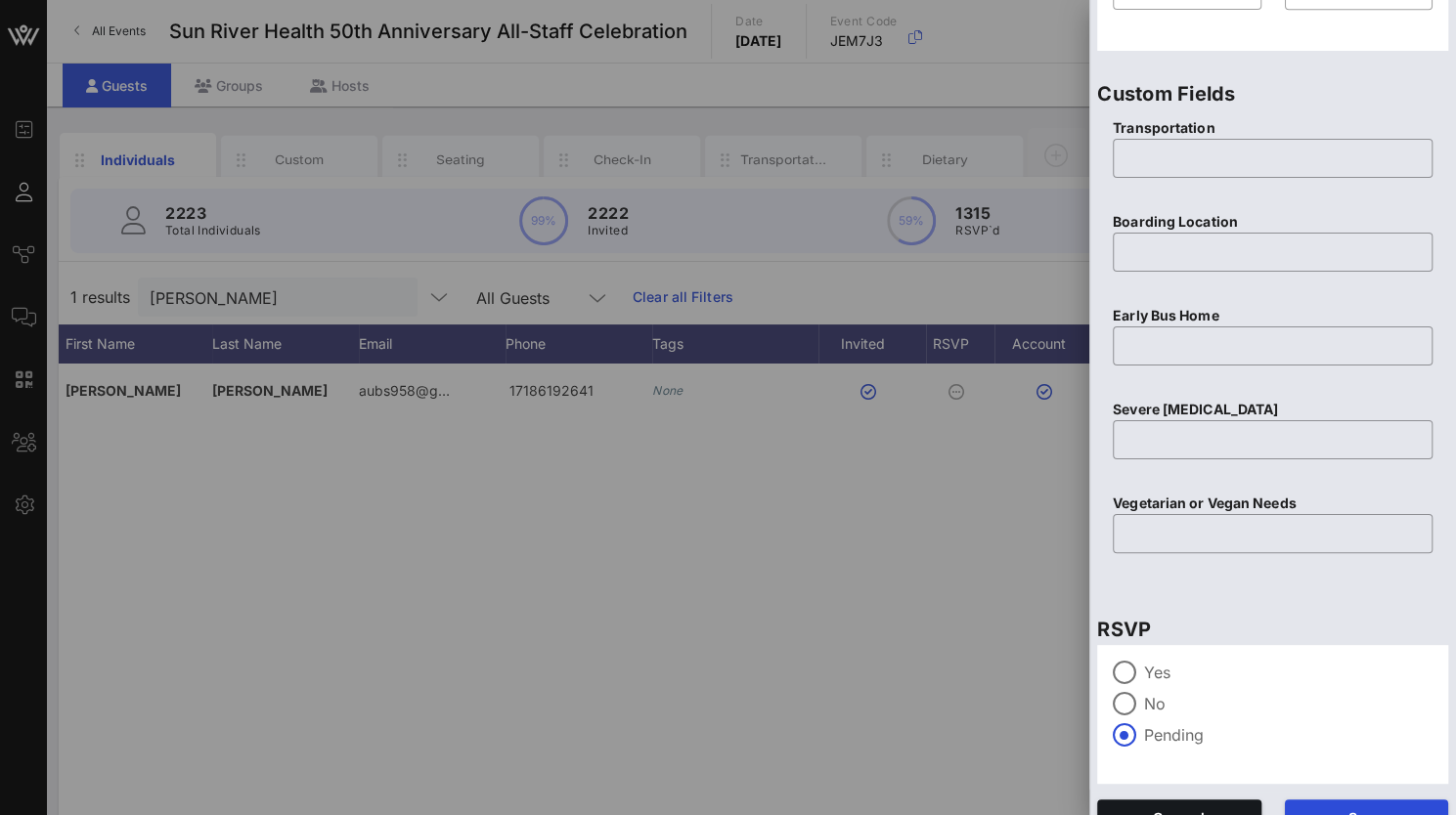
scroll to position [764, 0]
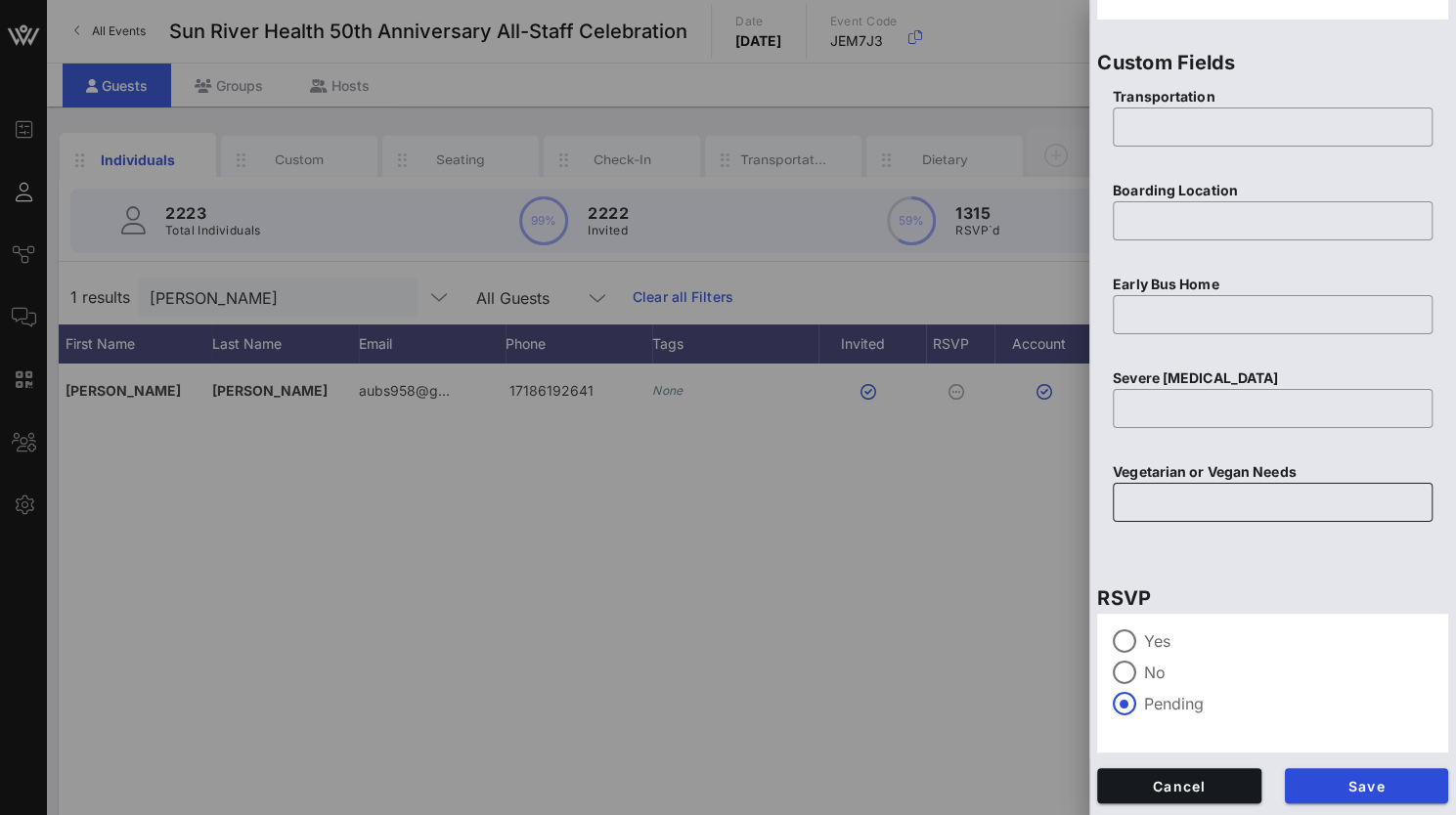
click at [1148, 498] on input "text" at bounding box center [1273, 502] width 297 height 31
type input "Vegan"
click at [1121, 637] on div at bounding box center [1124, 641] width 33 height 33
click at [1357, 785] on span "Save" at bounding box center [1367, 786] width 133 height 17
